Goal: Information Seeking & Learning: Learn about a topic

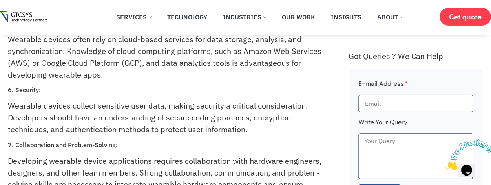
scroll to position [328, 0]
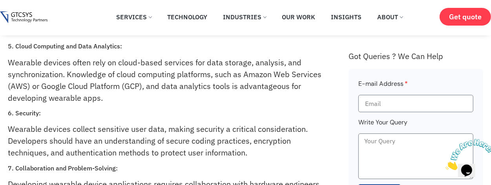
click at [139, 104] on div "Developing wearable device applications is an exciting field that requires a un…" at bounding box center [174, 11] width 333 height 540
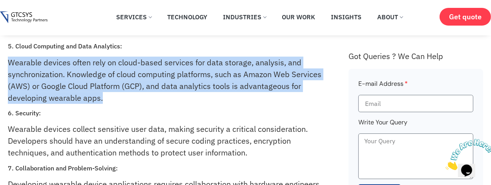
drag, startPoint x: 9, startPoint y: 62, endPoint x: 103, endPoint y: 102, distance: 101.7
click at [103, 102] on p "Wearable devices often rely on cloud-based services for data storage, analysis,…" at bounding box center [169, 80] width 323 height 47
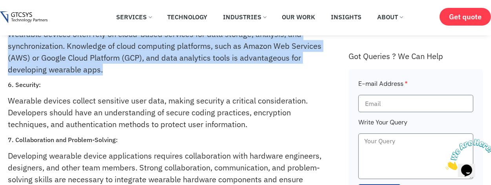
scroll to position [289, 0]
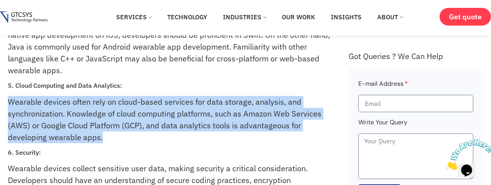
copy p "Wearable devices often rely on cloud-based services for data storage, analysis,…"
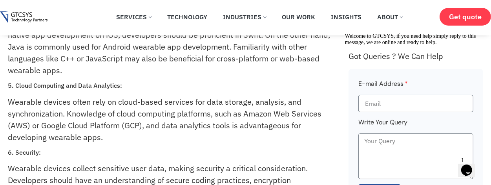
click at [205, 80] on div "Developing wearable device applications is an exciting field that requires a un…" at bounding box center [174, 51] width 333 height 540
